Goal: Task Accomplishment & Management: Complete application form

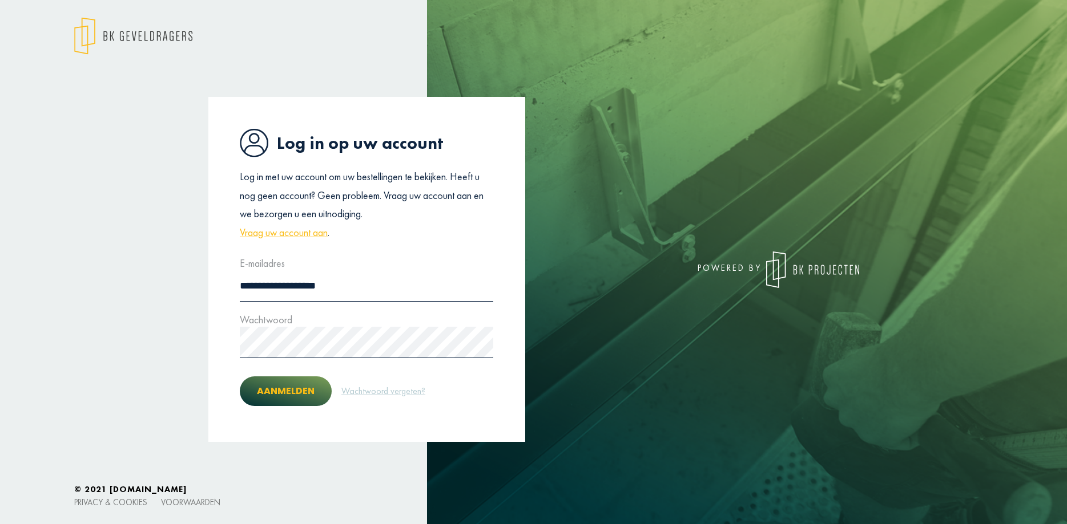
click at [298, 393] on button "Aanmelden" at bounding box center [286, 392] width 92 height 30
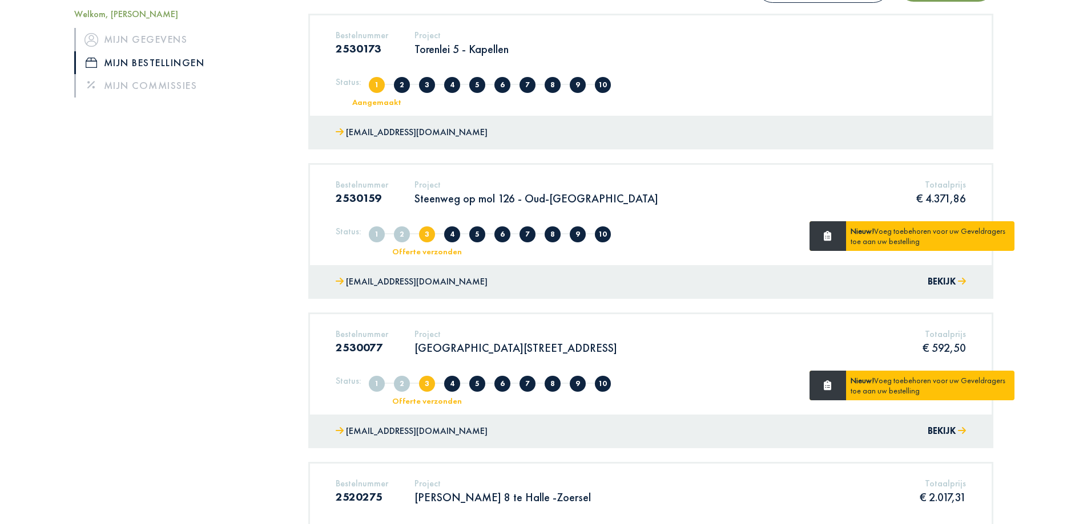
scroll to position [233, 0]
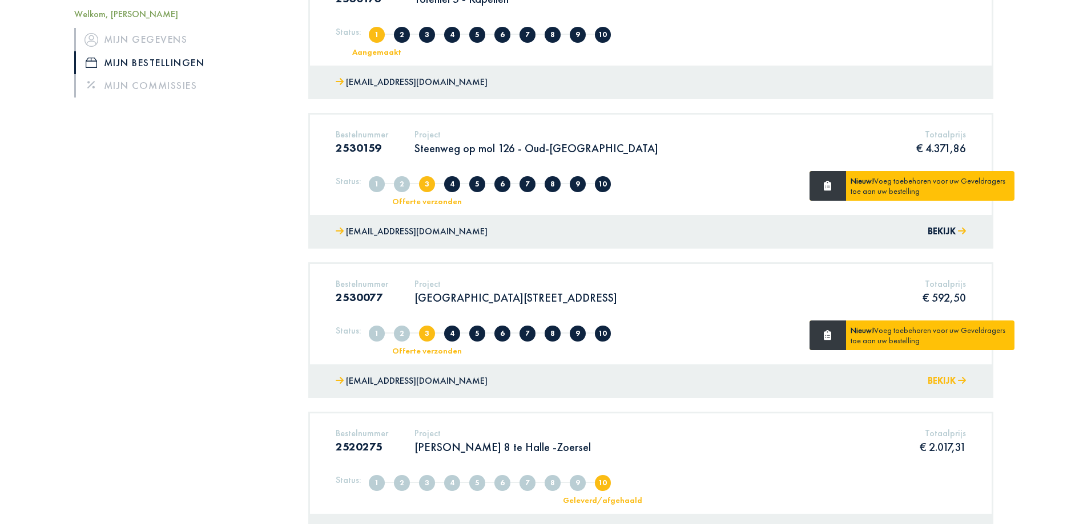
click at [943, 383] on button "Bekijk" at bounding box center [946, 381] width 38 height 17
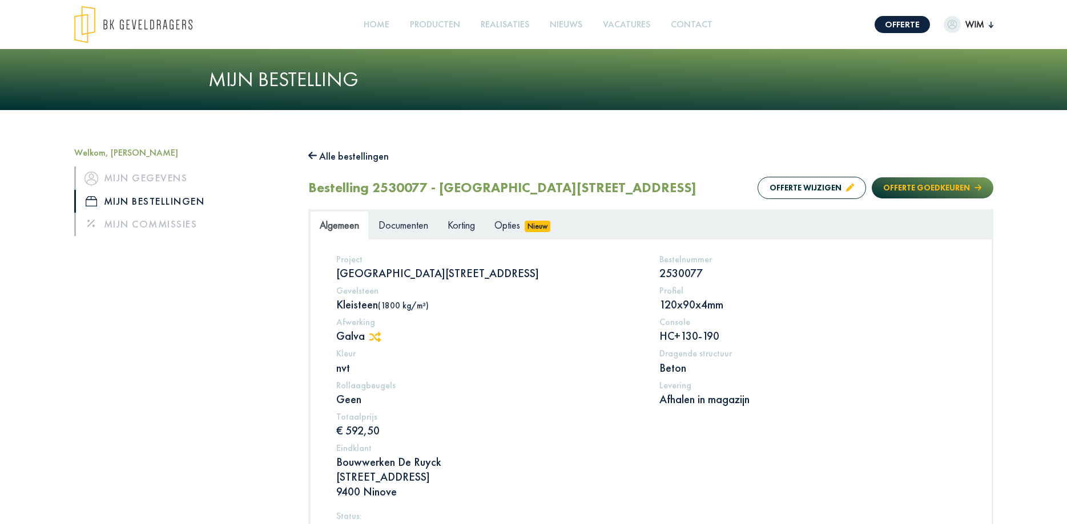
click at [940, 190] on button "Offerte goedkeuren" at bounding box center [931, 187] width 121 height 21
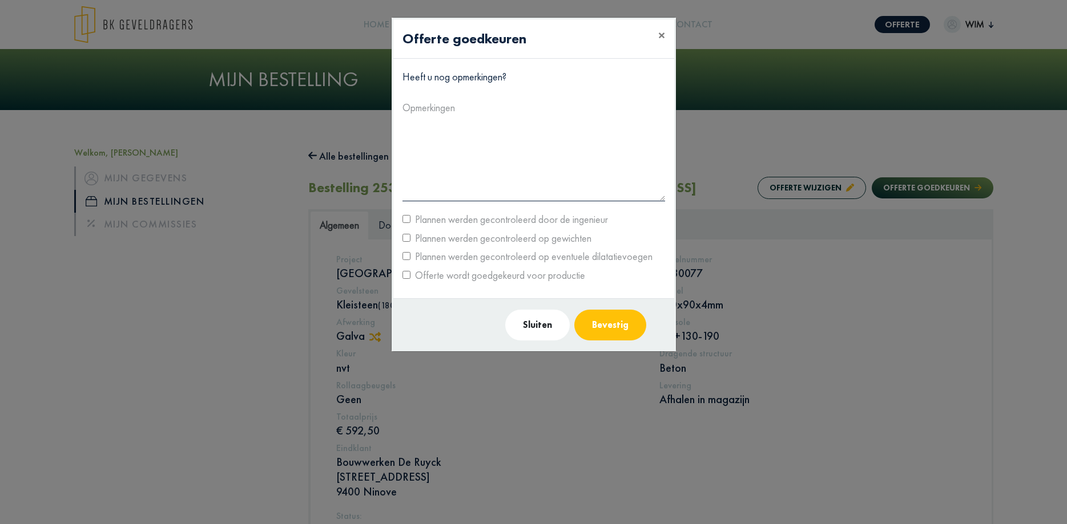
click at [616, 328] on button "Bevestig" at bounding box center [610, 325] width 72 height 31
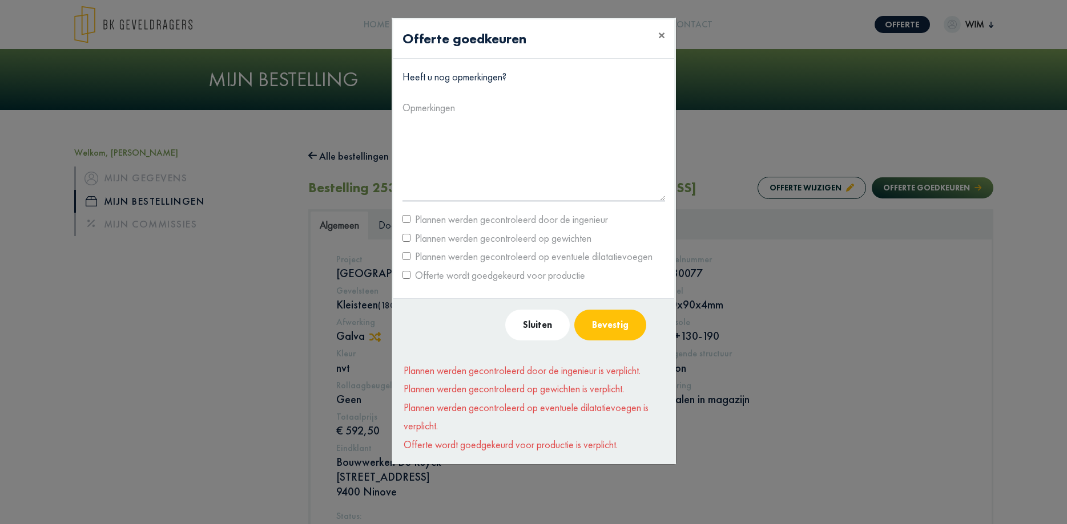
click at [411, 256] on label "Plannen werden gecontroleerd op eventuele dilatatievoegen" at bounding box center [531, 257] width 242 height 18
click at [615, 325] on button "Bevestig" at bounding box center [610, 325] width 72 height 31
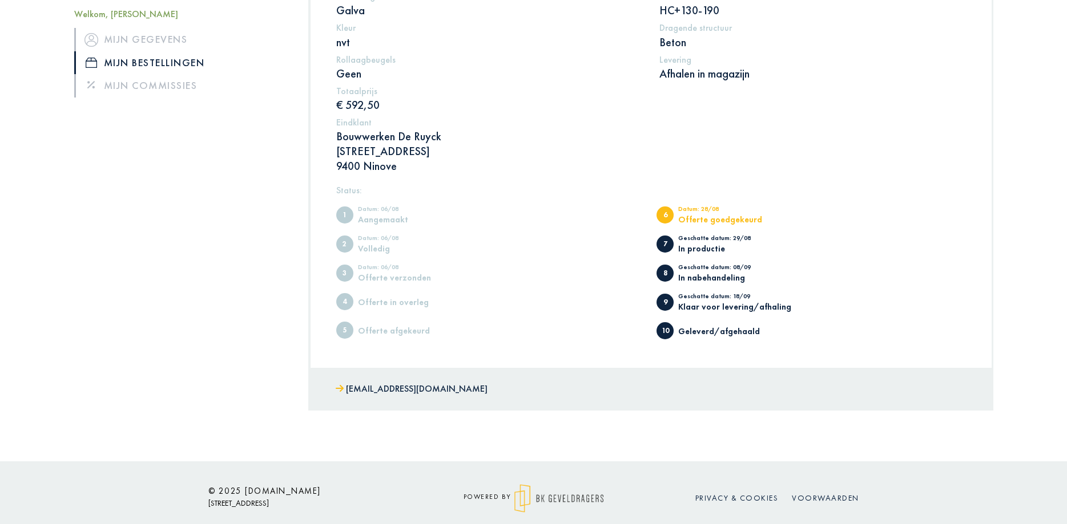
scroll to position [337, 0]
